Goal: Information Seeking & Learning: Learn about a topic

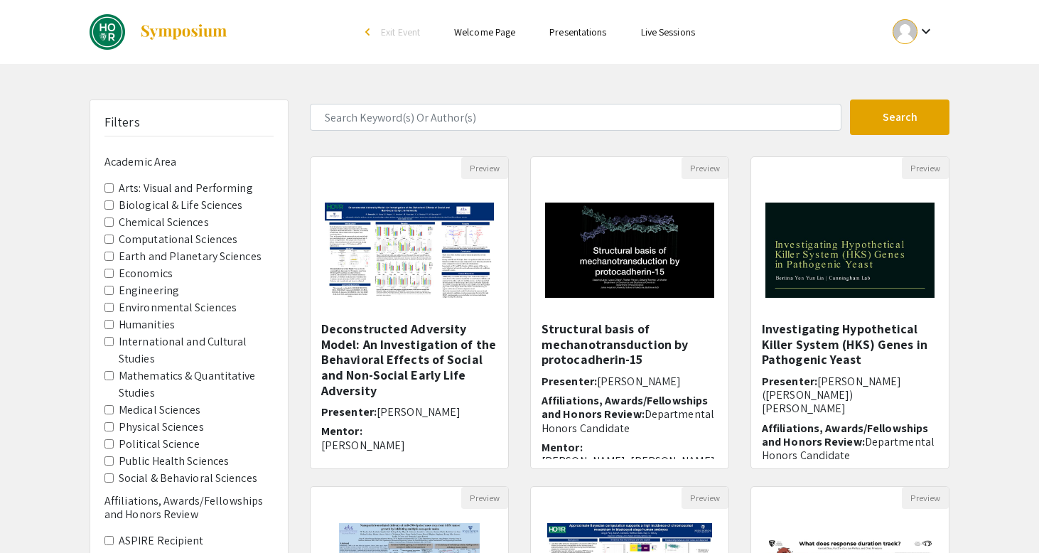
click at [561, 92] on div "Skip navigation arrow_back_ios Exit Event Welcome Page Presentations Live Sessi…" at bounding box center [519, 443] width 1039 height 886
click at [571, 27] on link "Presentations" at bounding box center [577, 32] width 57 height 13
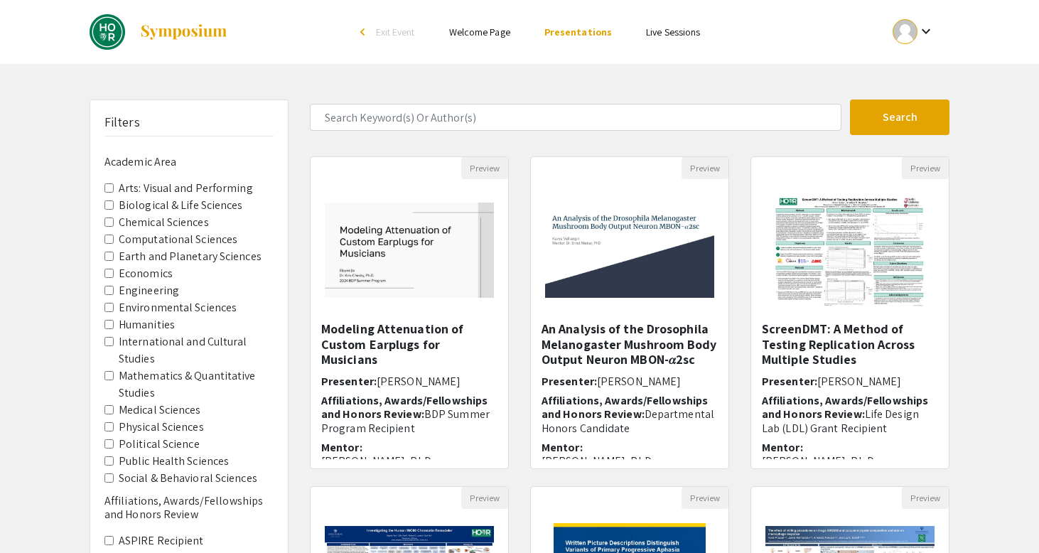
click at [107, 200] on Sciences "Biological & Life Sciences" at bounding box center [108, 204] width 9 height 9
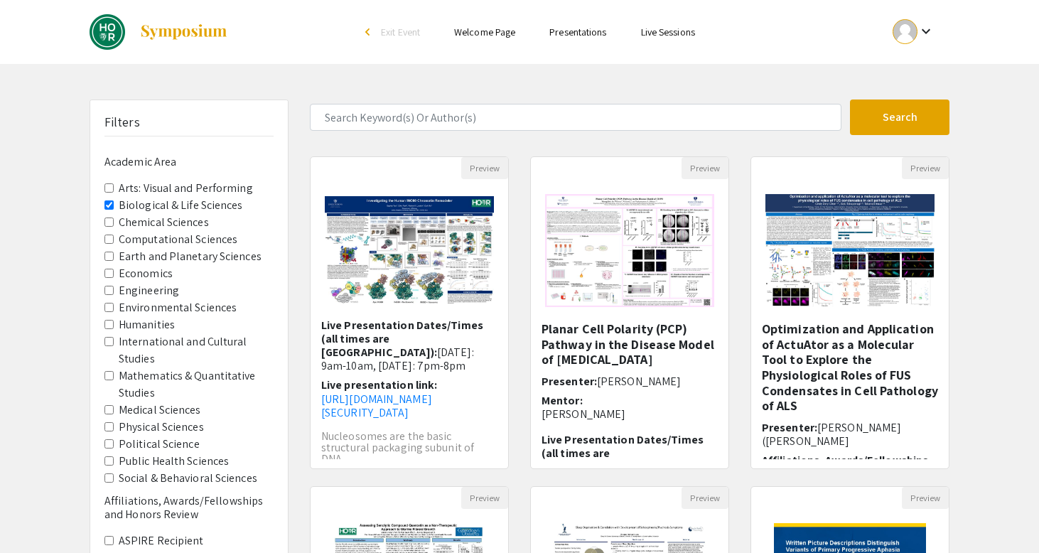
click at [577, 31] on link "Presentations" at bounding box center [577, 32] width 57 height 13
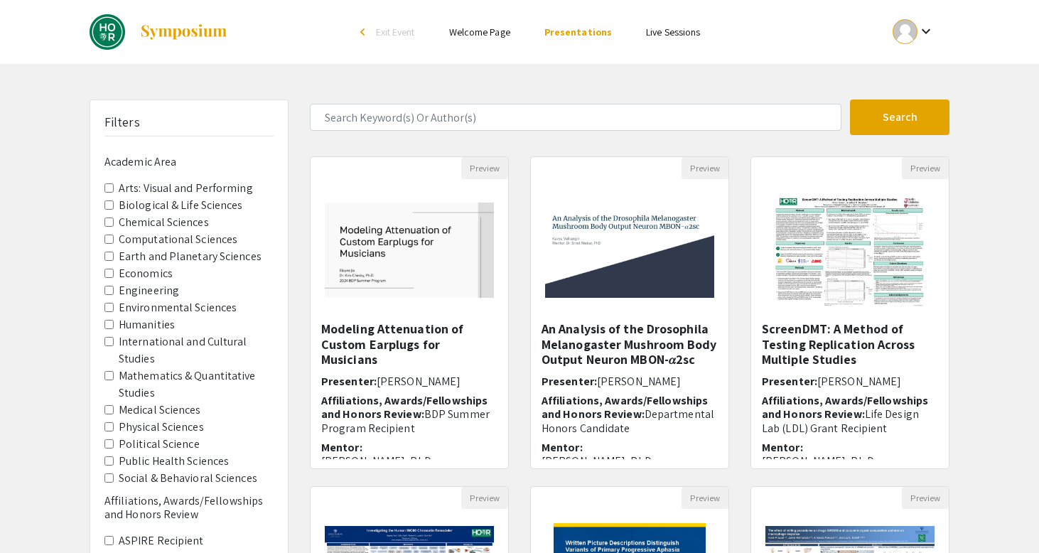
click at [366, 30] on div "arrow_back_ios" at bounding box center [364, 32] width 9 height 9
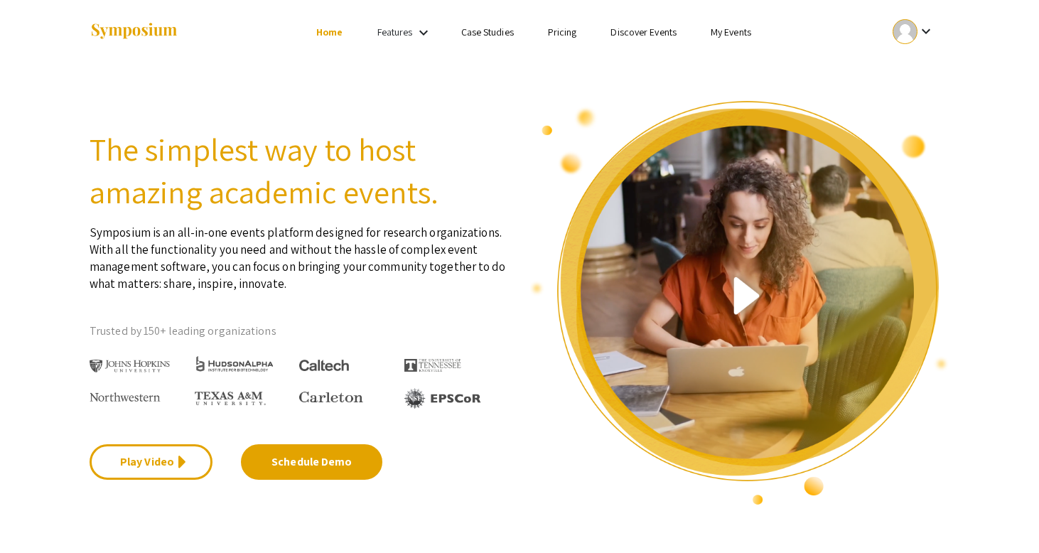
click at [720, 32] on link "My Events" at bounding box center [731, 32] width 41 height 13
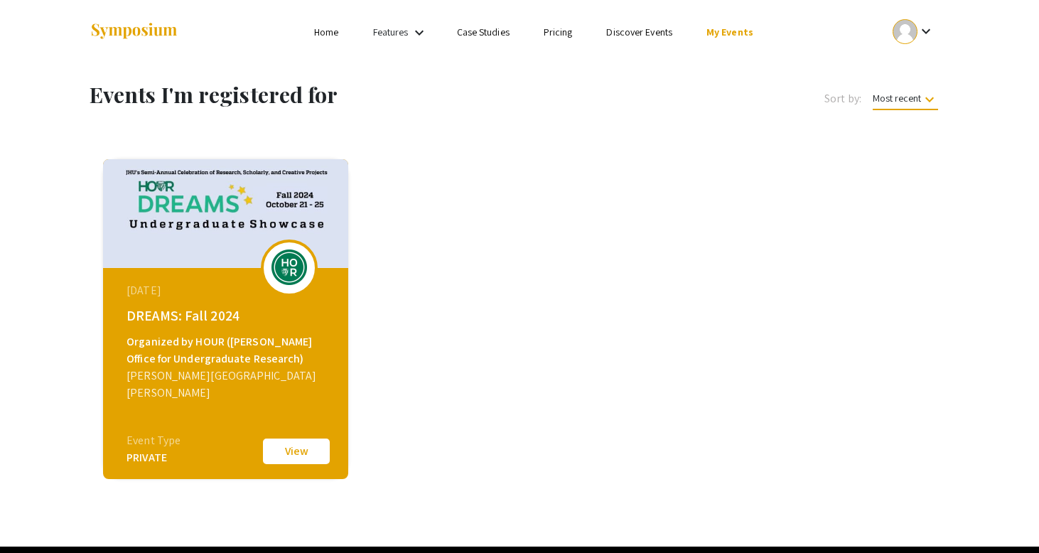
click at [923, 35] on mat-icon "keyboard_arrow_down" at bounding box center [926, 31] width 17 height 17
click at [265, 312] on div at bounding box center [519, 276] width 1039 height 553
